Goal: Check status: Check status

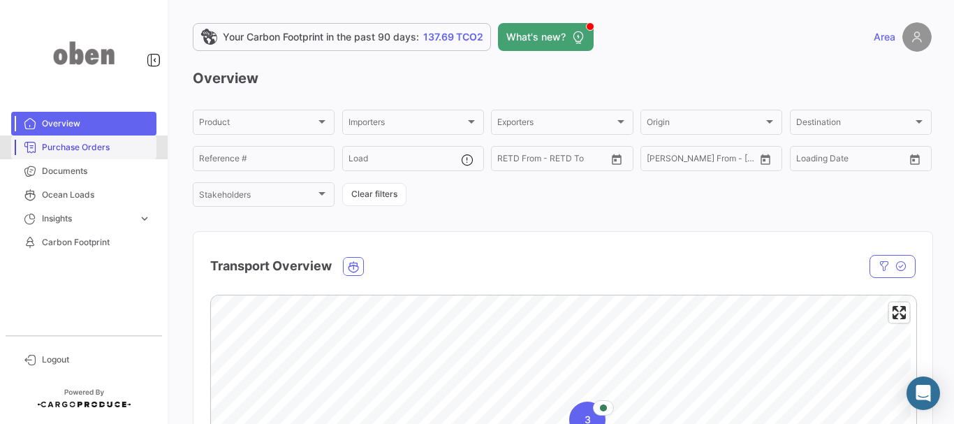
click at [84, 150] on span "Purchase Orders" at bounding box center [96, 147] width 109 height 13
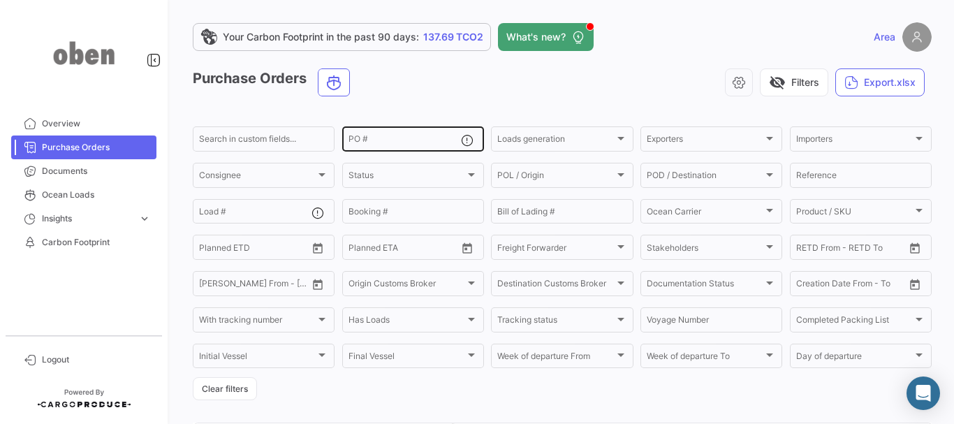
click at [381, 136] on div "PO #" at bounding box center [405, 137] width 112 height 27
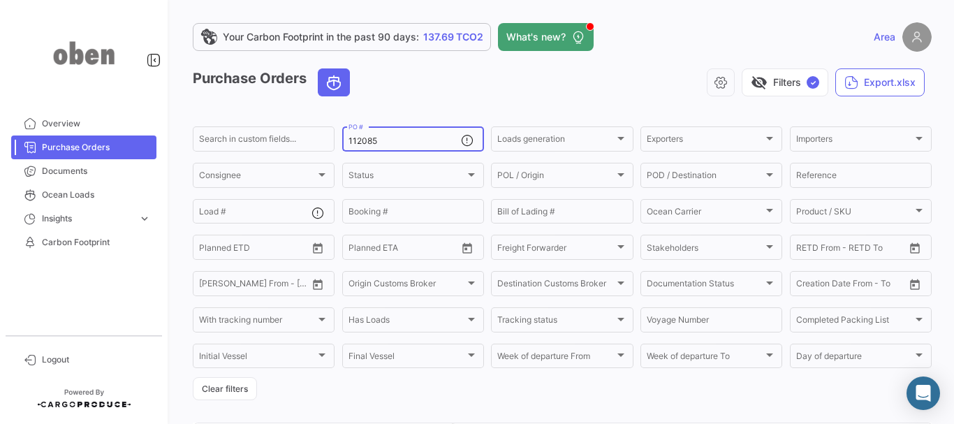
type input "112085"
click at [455, 145] on input "112085" at bounding box center [405, 141] width 112 height 10
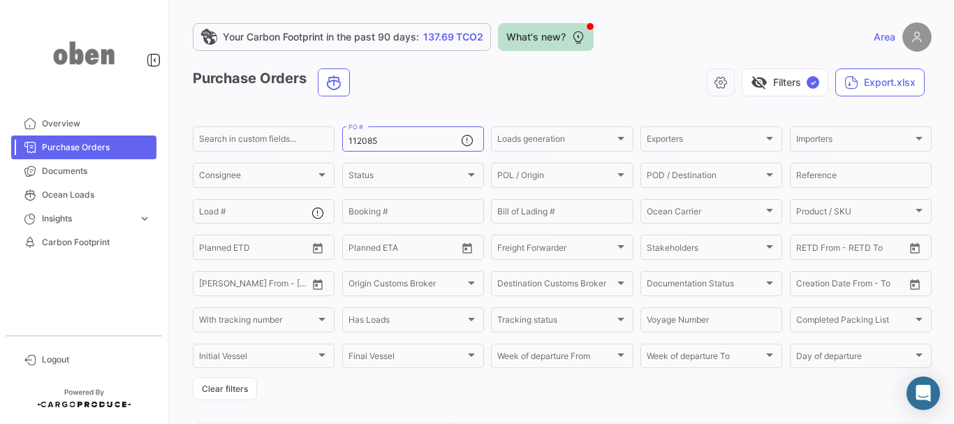
click at [557, 38] on span "What's new?" at bounding box center [535, 37] width 59 height 14
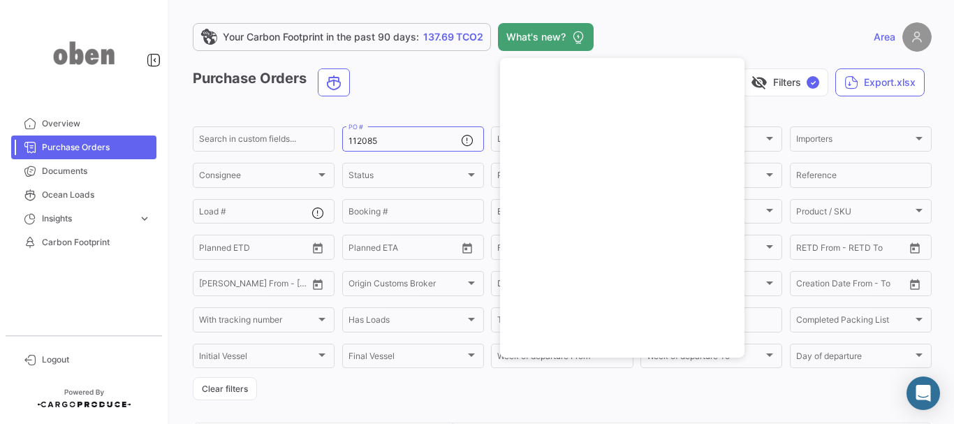
click at [453, 62] on app-header "Your Carbon Footprint in the past 90 days: 137.69 TCO2 What's new? Area" at bounding box center [562, 45] width 739 height 46
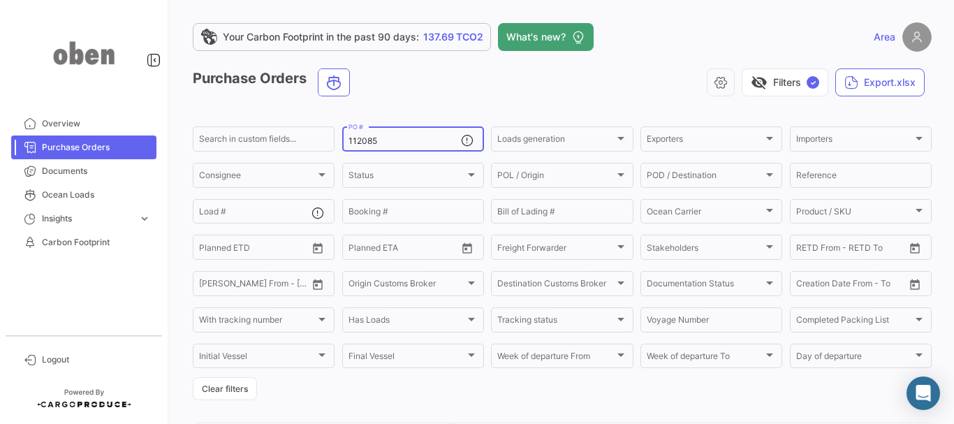
click at [436, 145] on input "112085" at bounding box center [405, 141] width 112 height 10
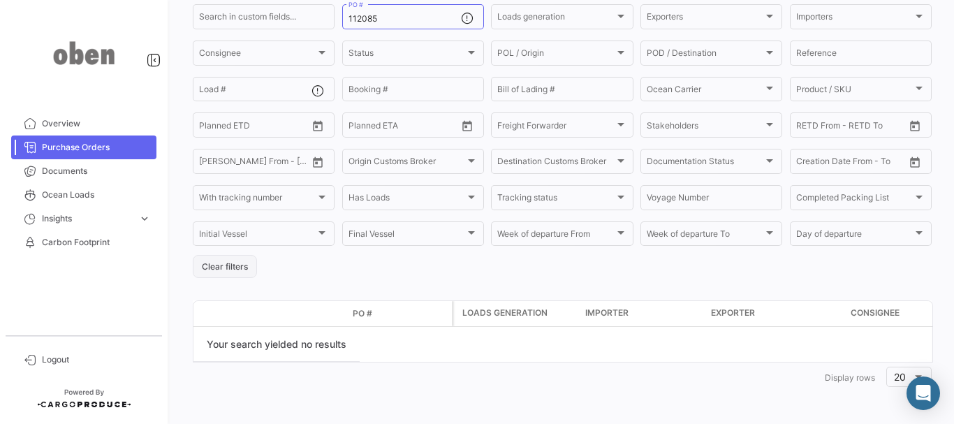
click at [244, 272] on button "Clear filters" at bounding box center [225, 266] width 64 height 23
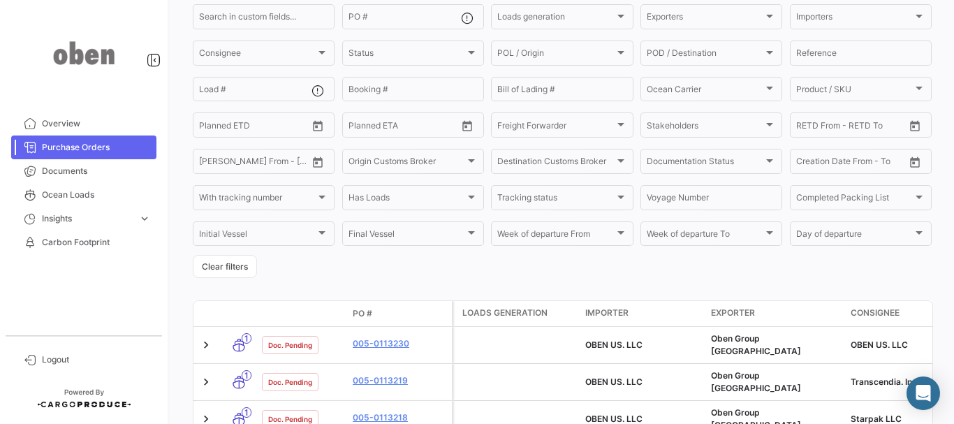
scroll to position [0, 0]
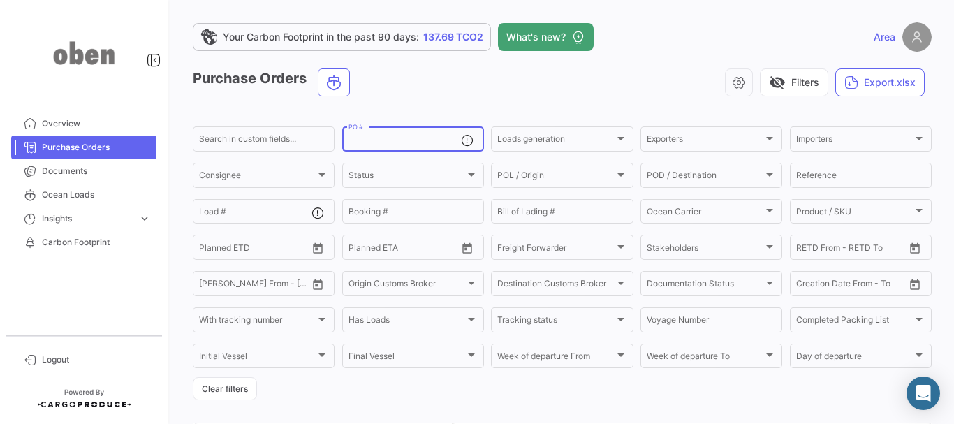
click at [414, 140] on input "PO #" at bounding box center [405, 141] width 112 height 10
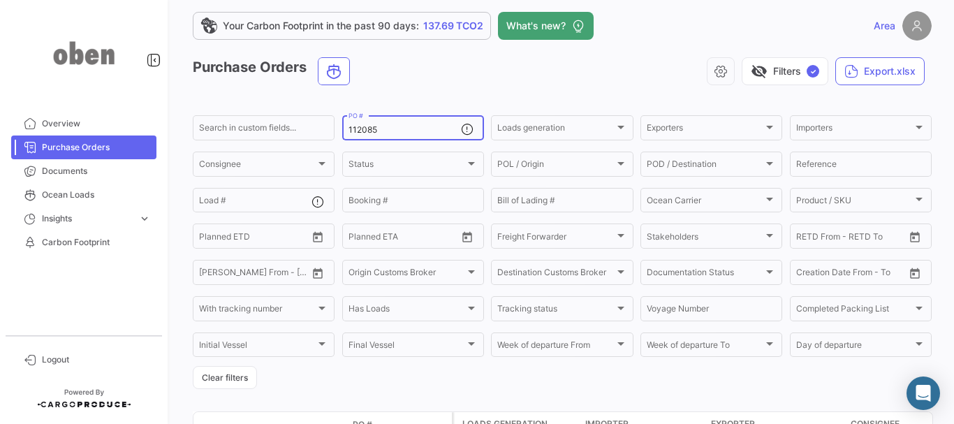
scroll to position [12, 0]
type input "112085"
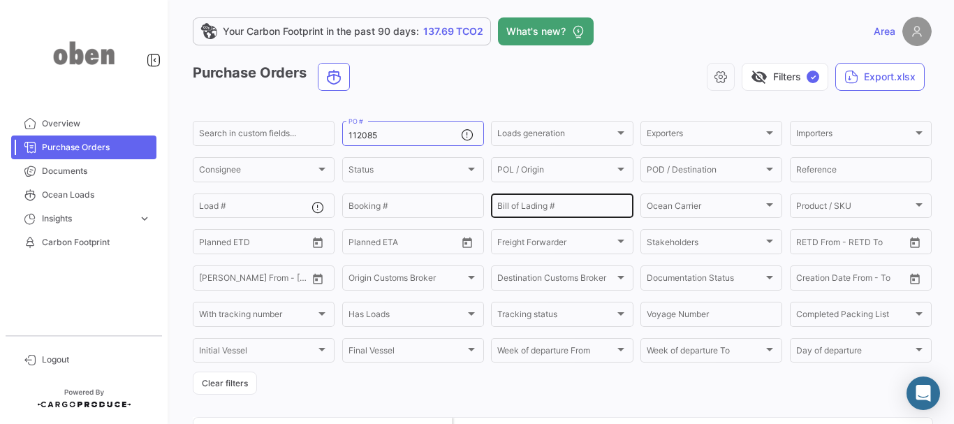
scroll to position [0, 0]
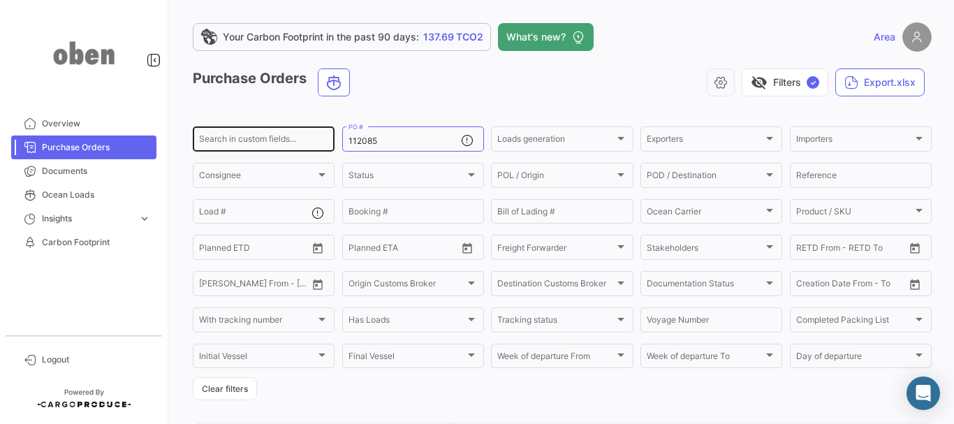
click at [295, 136] on div "Search in custom fields..." at bounding box center [263, 137] width 129 height 27
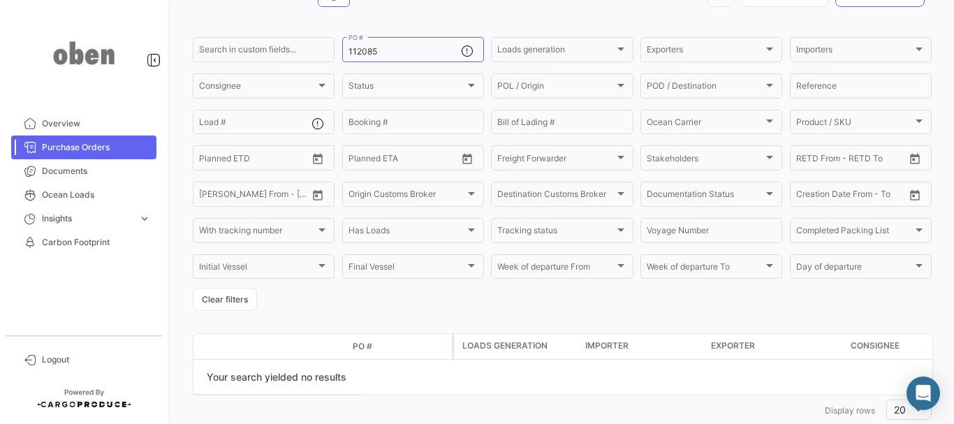
click at [312, 385] on div "Your search yielded no results" at bounding box center [276, 377] width 166 height 35
click at [927, 396] on icon "Abrir Intercom Messenger" at bounding box center [923, 393] width 18 height 18
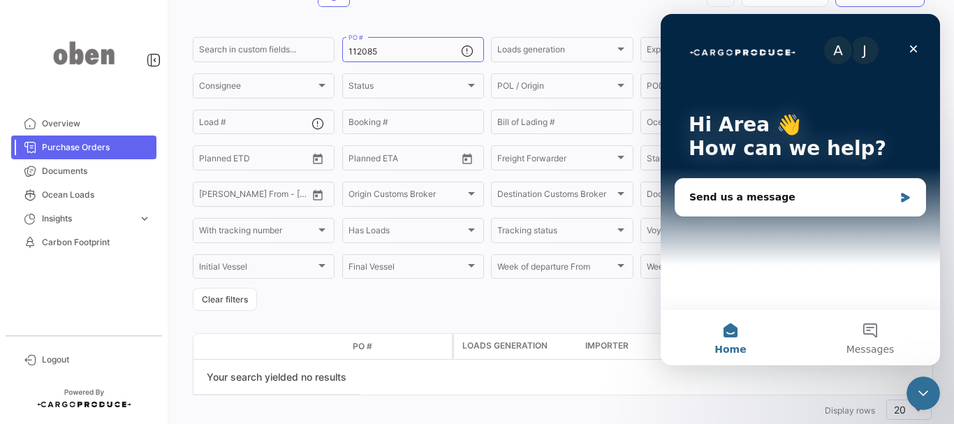
scroll to position [0, 0]
click at [910, 49] on icon "Close" at bounding box center [913, 48] width 11 height 11
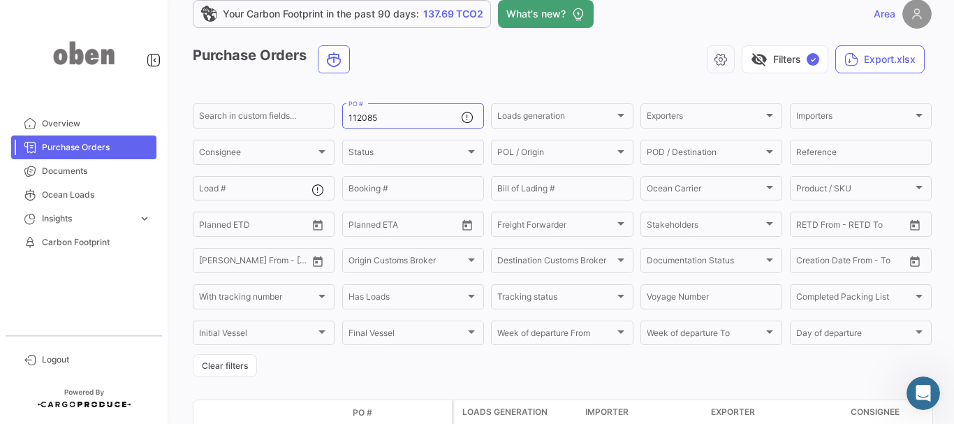
scroll to position [22, 0]
